Goal: Information Seeking & Learning: Learn about a topic

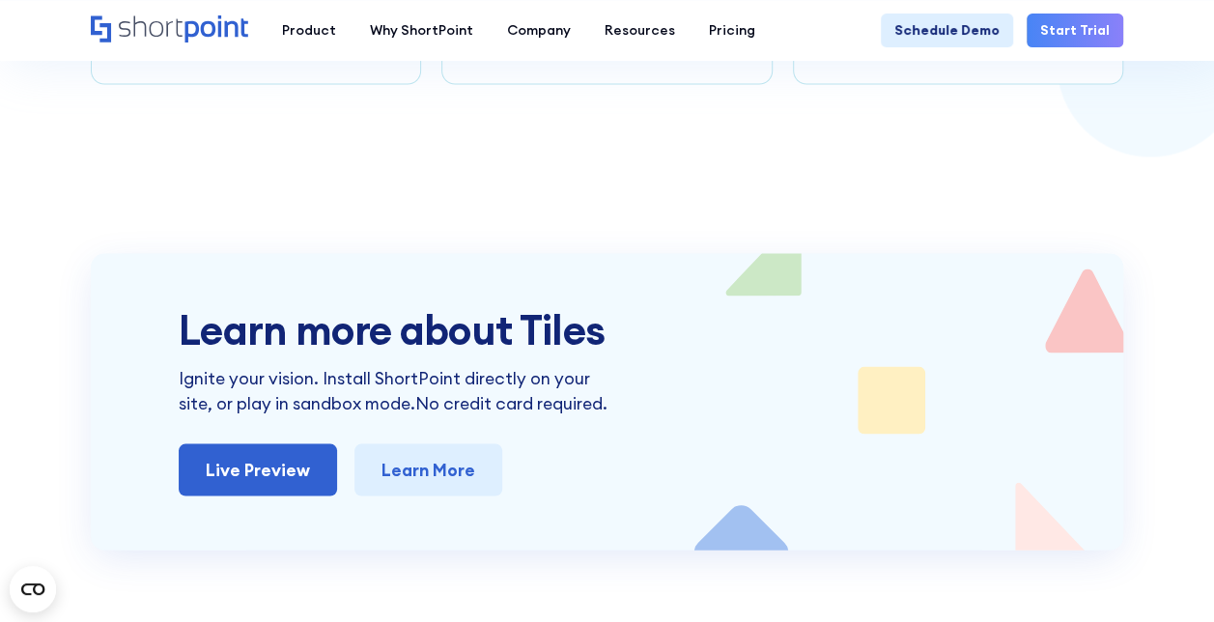
click at [448, 141] on section "Learn more about Tiles Ignite your vision. Install ShortPoint directly on your …" at bounding box center [607, 317] width 1214 height 466
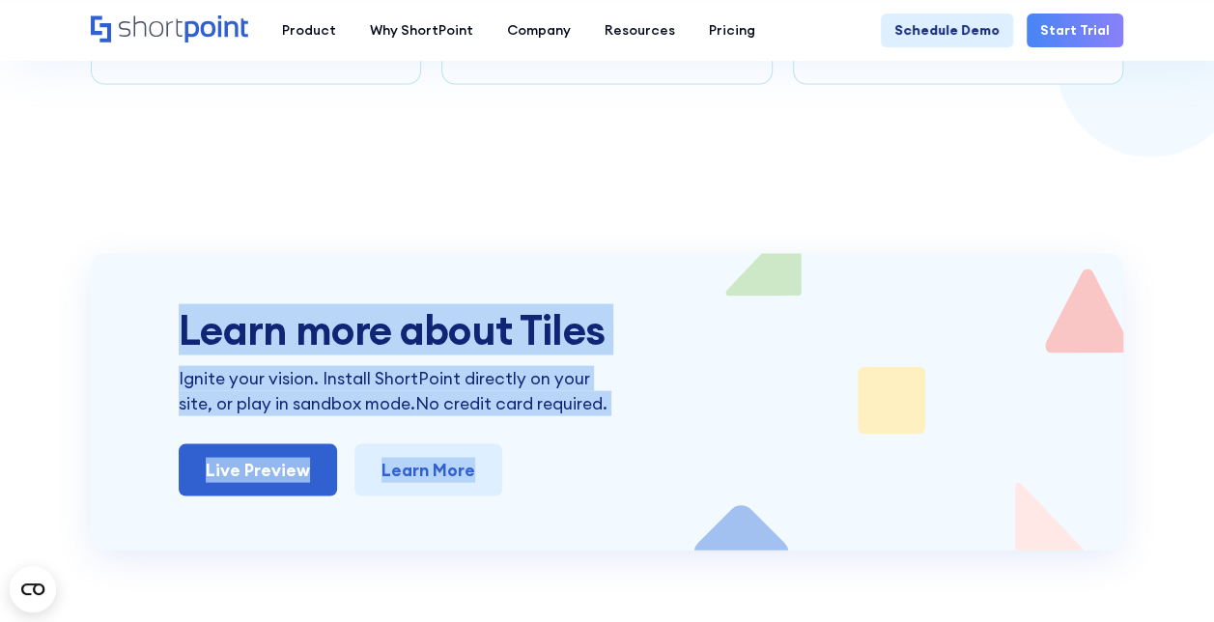
drag, startPoint x: 433, startPoint y: 374, endPoint x: 87, endPoint y: 160, distance: 406.4
click at [606, 365] on p "Ignite your vision. Install ShortPoint directly on your site, or play in sandbo…" at bounding box center [403, 390] width 448 height 51
drag, startPoint x: 170, startPoint y: 245, endPoint x: 726, endPoint y: 477, distance: 602.7
click at [726, 476] on div "Learn more about Tiles Ignite your vision. Install ShortPoint directly on your …" at bounding box center [607, 401] width 1032 height 297
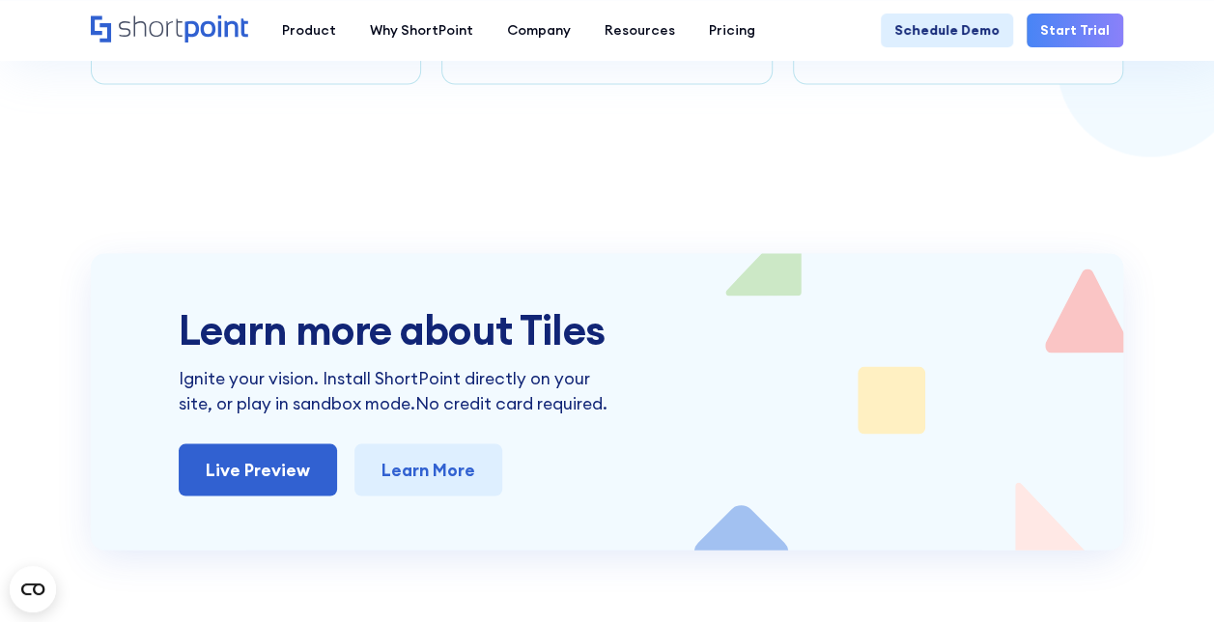
drag, startPoint x: 726, startPoint y: 477, endPoint x: 627, endPoint y: 557, distance: 127.8
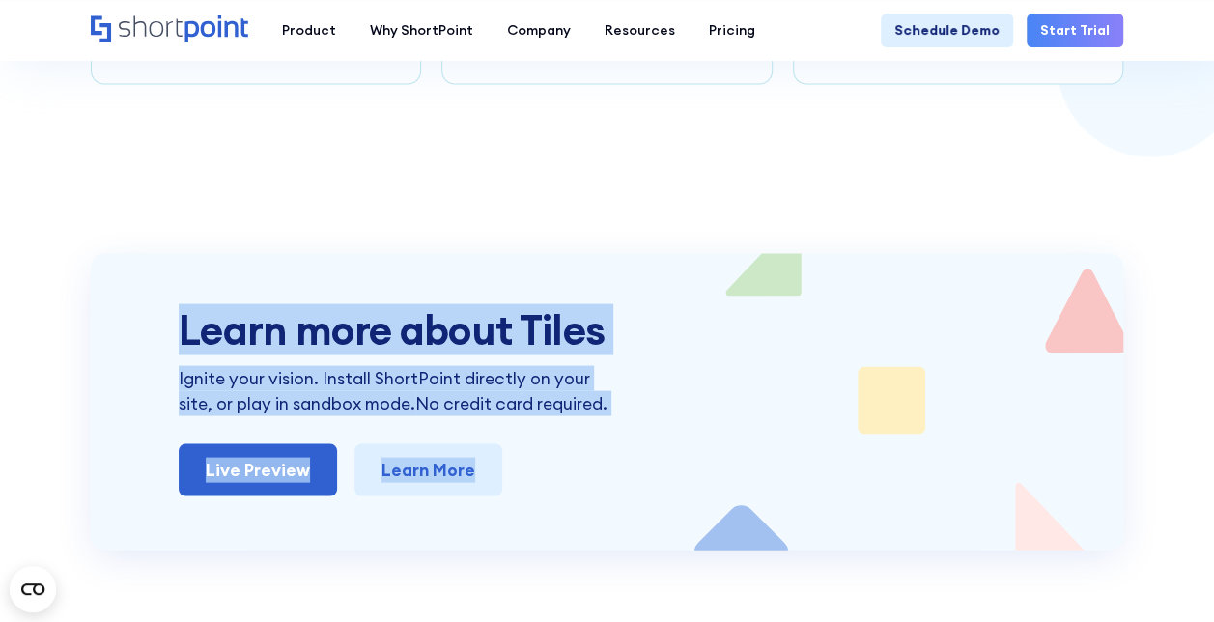
drag, startPoint x: 941, startPoint y: 570, endPoint x: 124, endPoint y: 193, distance: 899.8
click at [626, 404] on div "Learn more about Tiles Ignite your vision. Install ShortPoint directly on your …" at bounding box center [607, 401] width 856 height 188
drag, startPoint x: 719, startPoint y: 504, endPoint x: 85, endPoint y: 190, distance: 707.1
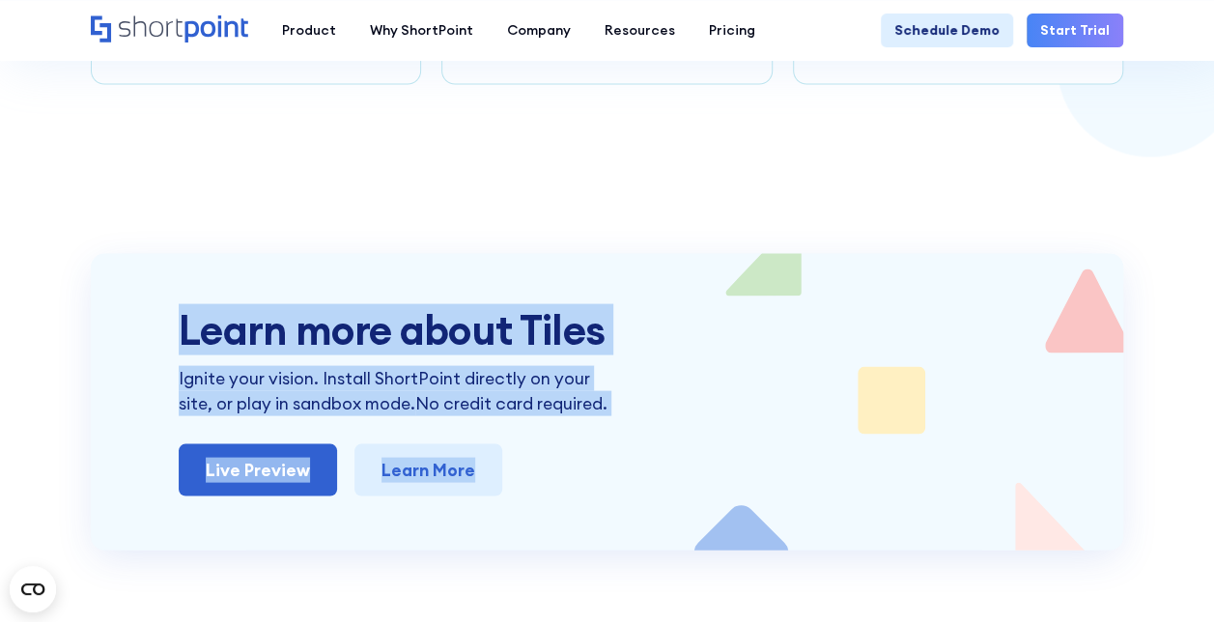
drag, startPoint x: 547, startPoint y: 295, endPoint x: 539, endPoint y: 305, distance: 13.1
click at [547, 365] on p "Ignite your vision. Install ShortPoint directly on your site, or play in sandbo…" at bounding box center [403, 390] width 448 height 51
click at [129, 253] on div "Learn more about Tiles Ignite your vision. Install ShortPoint directly on your …" at bounding box center [607, 401] width 1032 height 297
drag, startPoint x: 180, startPoint y: 254, endPoint x: 648, endPoint y: 509, distance: 533.4
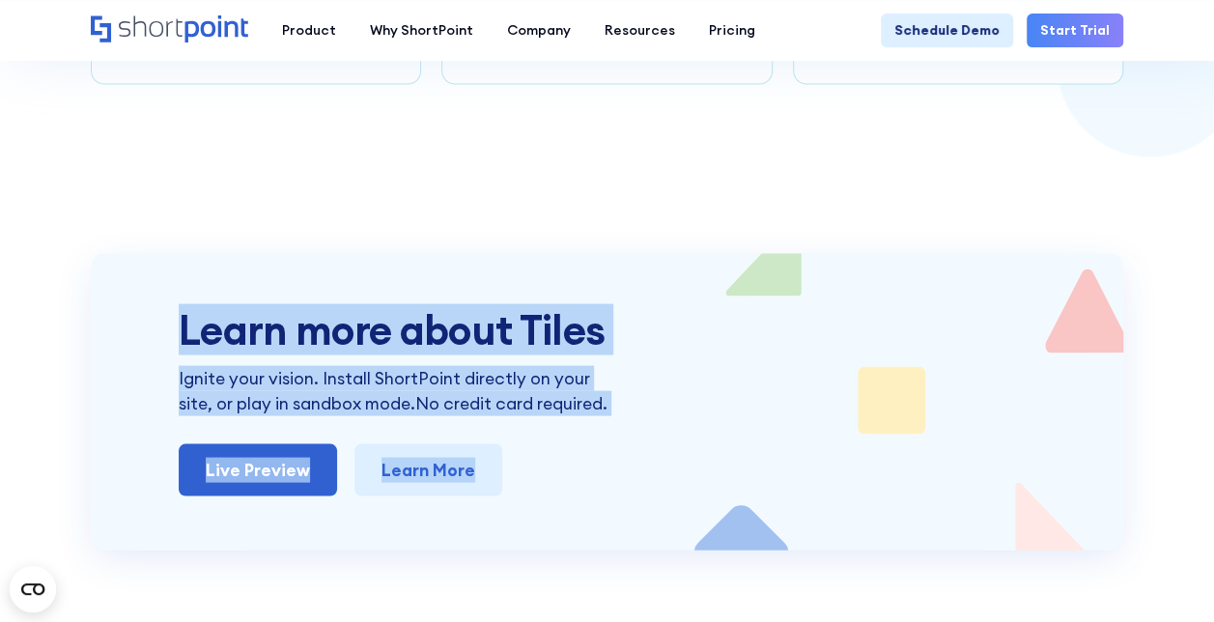
drag, startPoint x: 648, startPoint y: 509, endPoint x: 615, endPoint y: 519, distance: 34.2
click at [570, 391] on span "No credit card required." at bounding box center [511, 402] width 192 height 22
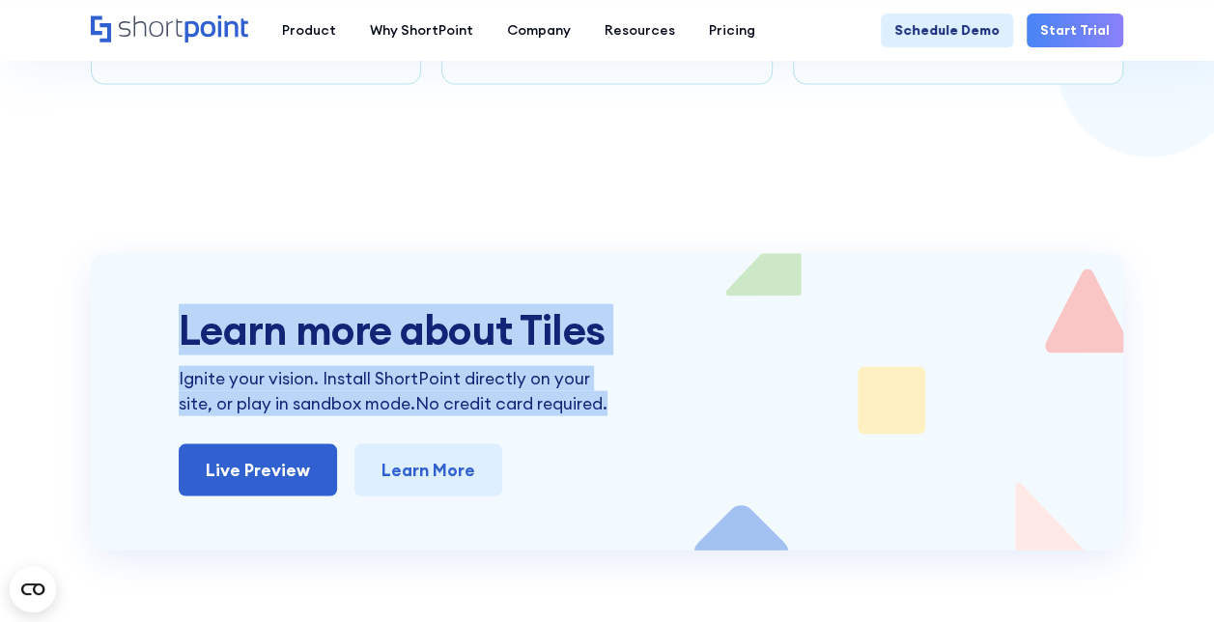
drag, startPoint x: 580, startPoint y: 332, endPoint x: 172, endPoint y: 258, distance: 415.3
click at [172, 258] on div "Learn more about Tiles Ignite your vision. Install ShortPoint directly on your …" at bounding box center [607, 401] width 1032 height 297
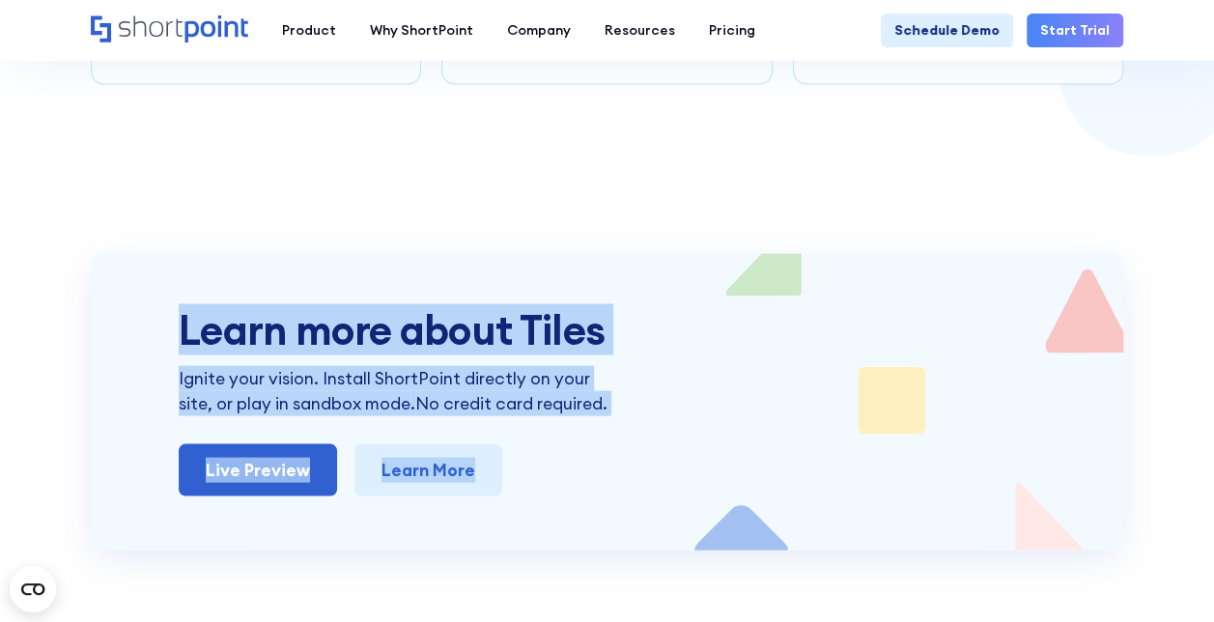
drag, startPoint x: 601, startPoint y: 552, endPoint x: 145, endPoint y: 227, distance: 560.2
drag, startPoint x: 498, startPoint y: 460, endPoint x: 137, endPoint y: 142, distance: 481.1
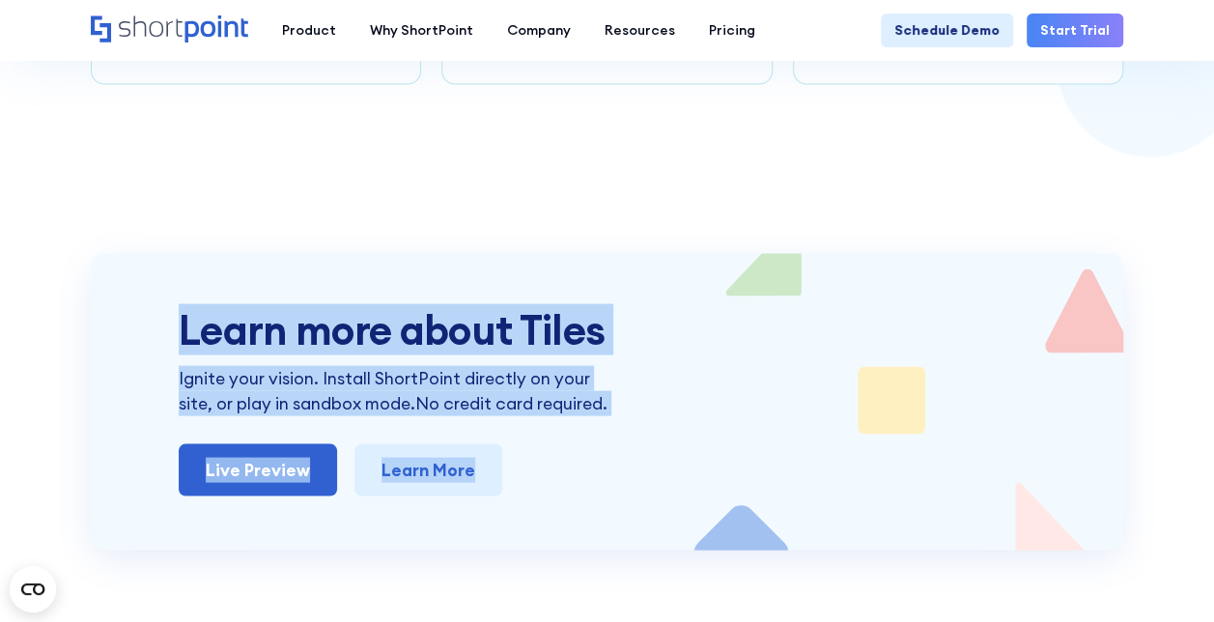
drag, startPoint x: 576, startPoint y: 548, endPoint x: 153, endPoint y: 198, distance: 548.8
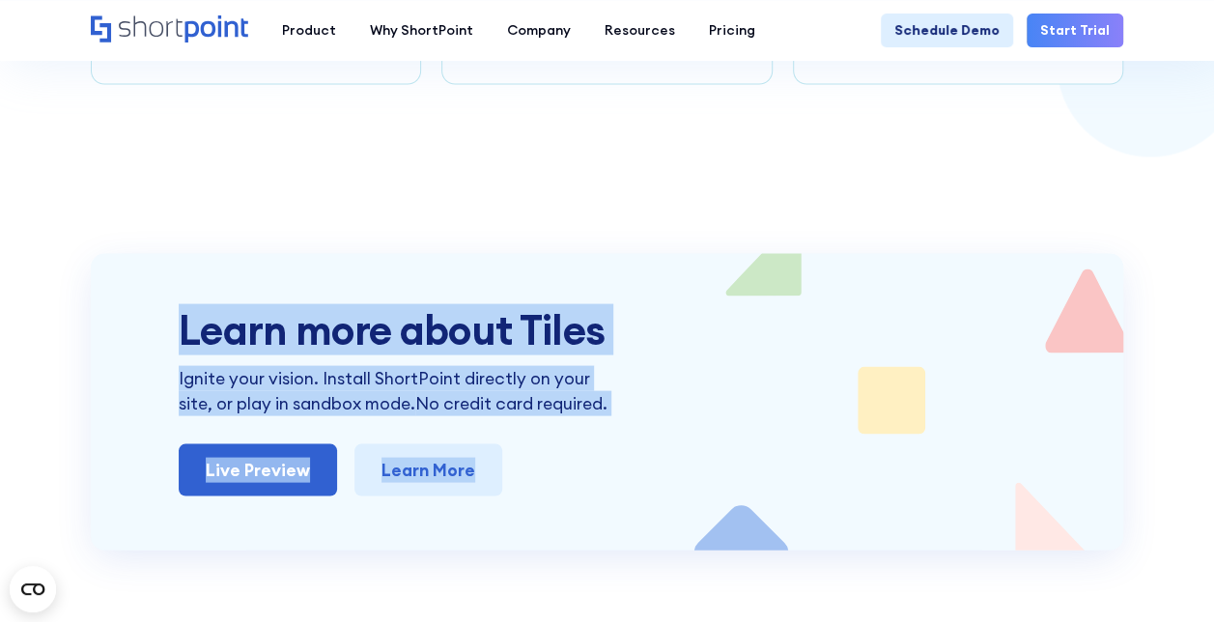
drag, startPoint x: 554, startPoint y: 535, endPoint x: 141, endPoint y: 230, distance: 513.9
drag, startPoint x: 541, startPoint y: 411, endPoint x: 98, endPoint y: 194, distance: 493.7
click at [98, 253] on div "Learn more about Tiles Ignite your vision. Install ShortPoint directly on your …" at bounding box center [607, 401] width 1032 height 297
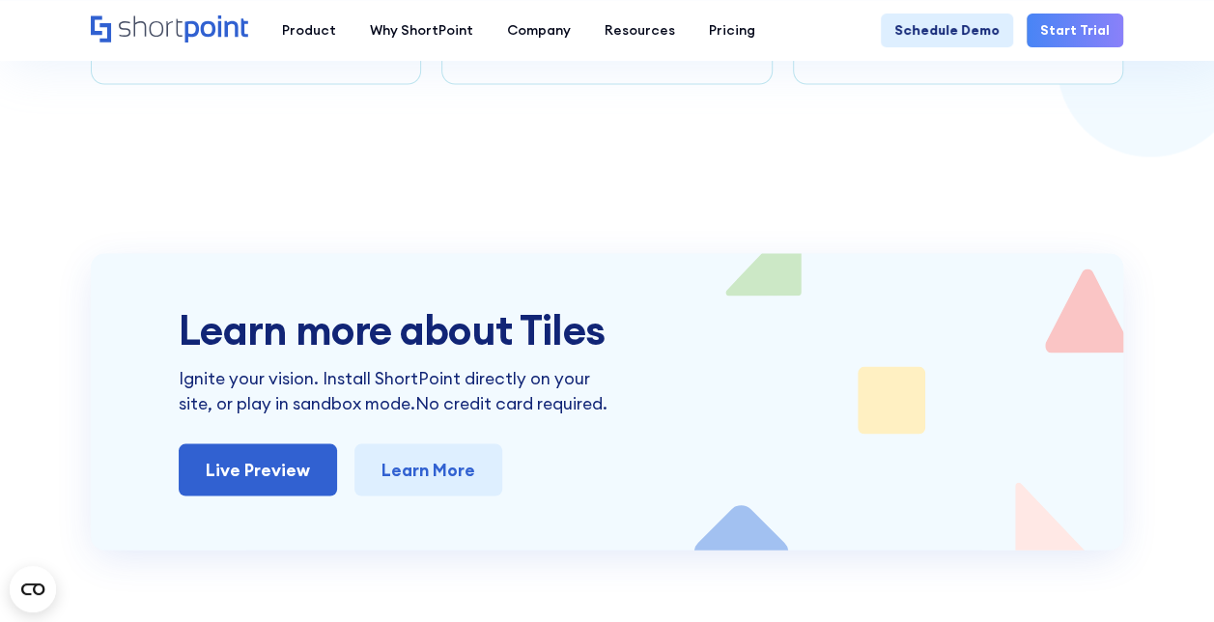
click at [559, 369] on div "Learn more about Tiles Ignite your vision. Install ShortPoint directly on your …" at bounding box center [607, 401] width 856 height 188
